Goal: Download file/media

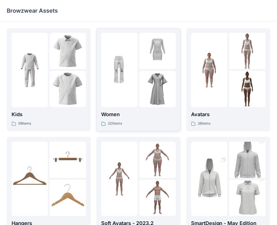
click at [110, 112] on p "Women" at bounding box center [138, 115] width 74 height 8
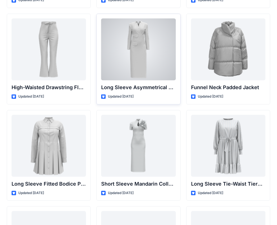
scroll to position [2082, 0]
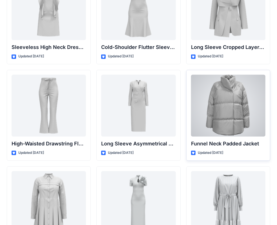
click at [244, 115] on div at bounding box center [228, 106] width 74 height 62
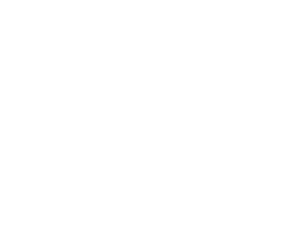
click at [244, 115] on div at bounding box center [141, 112] width 282 height 225
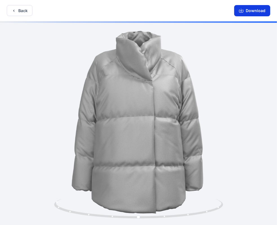
click at [245, 13] on button "Download" at bounding box center [252, 10] width 36 height 11
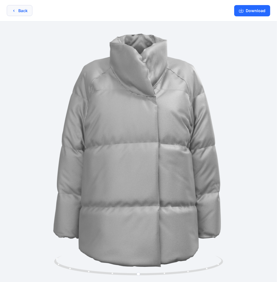
click at [23, 13] on button "Back" at bounding box center [20, 10] width 26 height 11
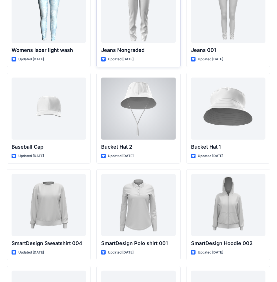
scroll to position [4039, 0]
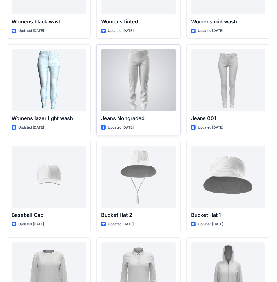
click at [147, 81] on div at bounding box center [138, 80] width 74 height 62
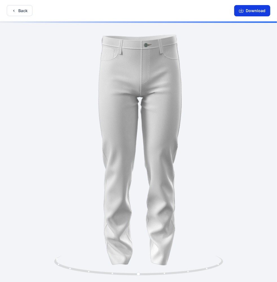
click at [255, 8] on button "Download" at bounding box center [252, 10] width 36 height 11
